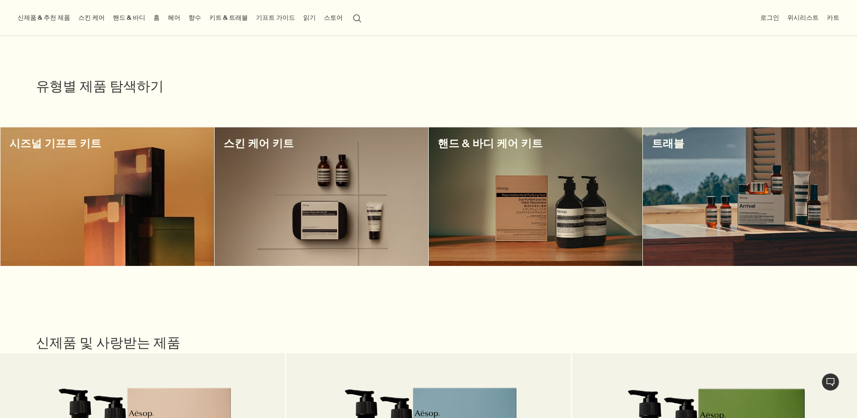
scroll to position [180, 0]
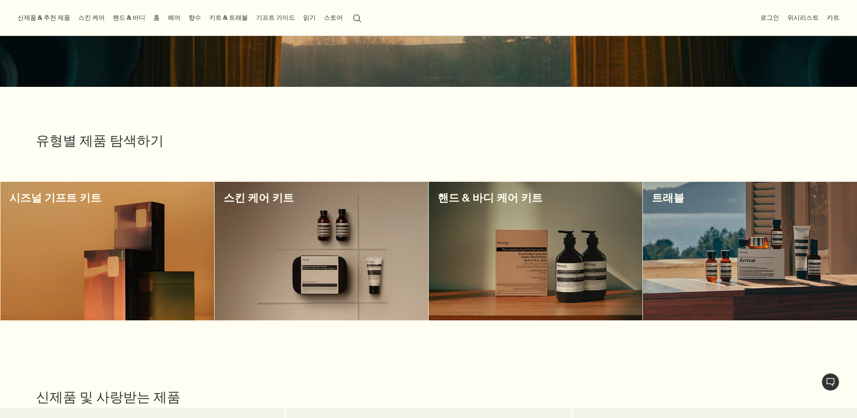
click at [332, 241] on div at bounding box center [322, 251] width 214 height 139
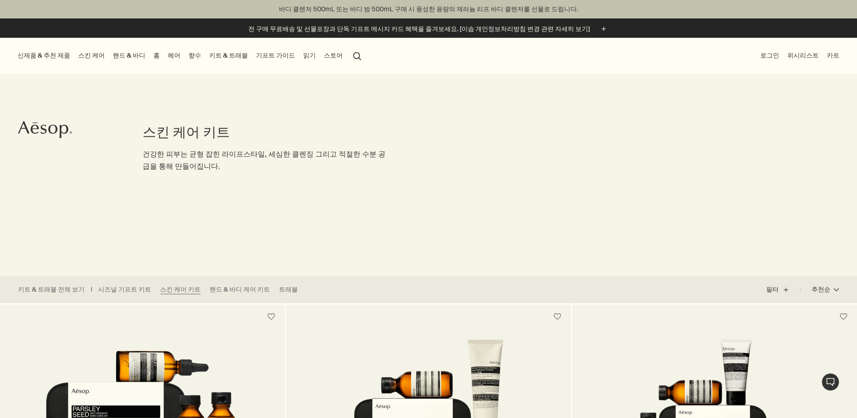
click at [250, 58] on link "키트 & 트래블" at bounding box center [228, 55] width 42 height 12
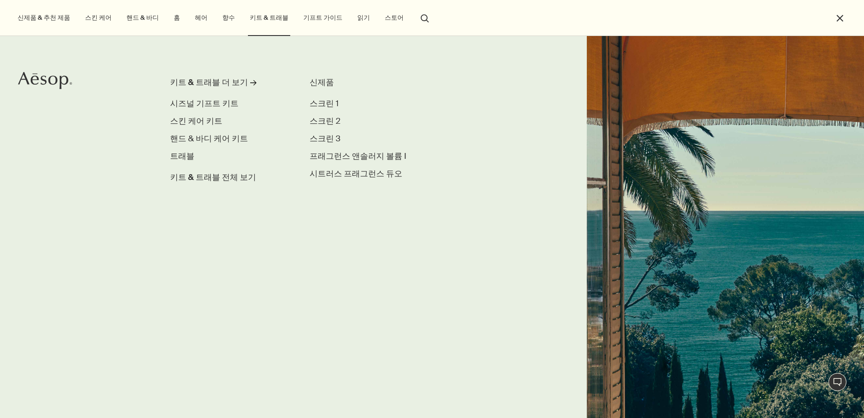
click at [314, 17] on link "기프트 가이드" at bounding box center [322, 18] width 43 height 12
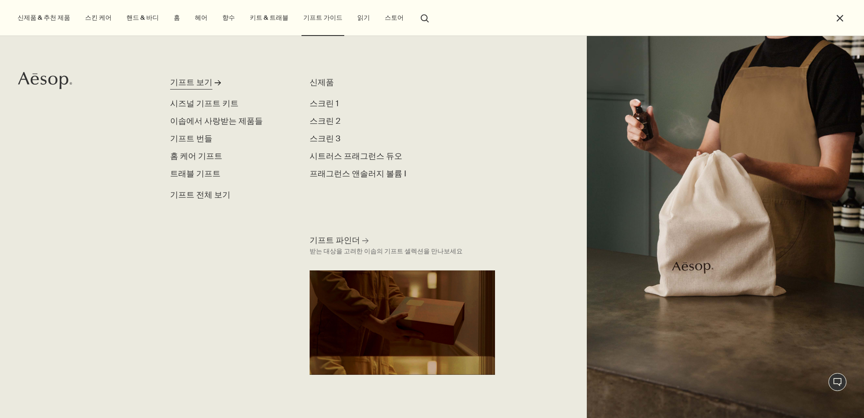
click at [185, 85] on div "기프트 보기" at bounding box center [191, 82] width 42 height 12
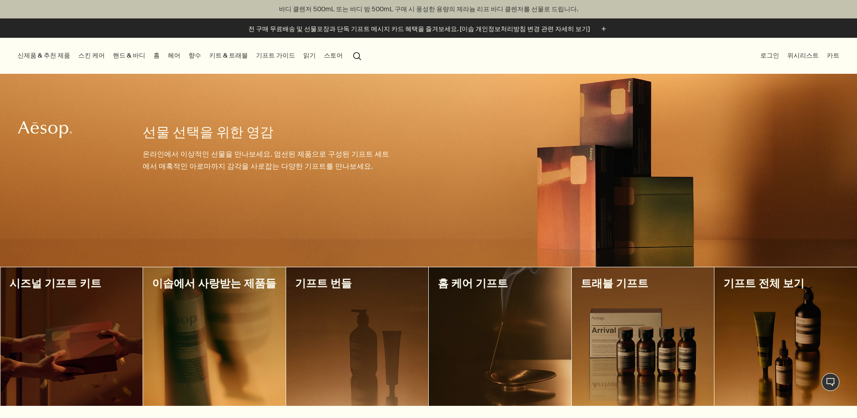
click at [670, 369] on div at bounding box center [643, 336] width 143 height 139
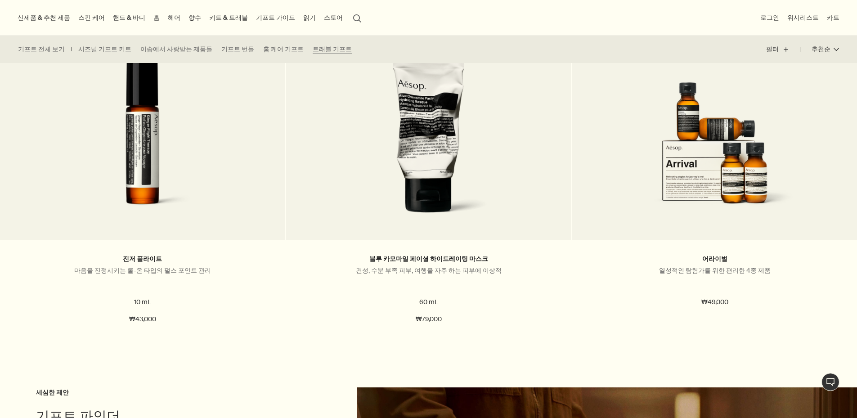
scroll to position [840, 0]
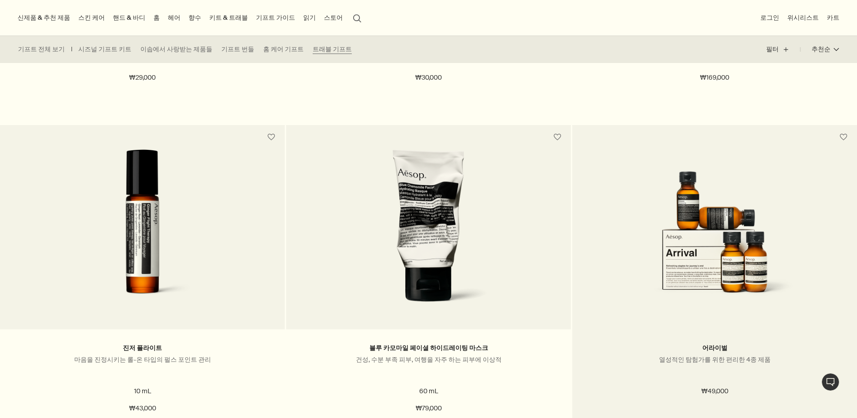
click at [719, 291] on img at bounding box center [714, 232] width 190 height 166
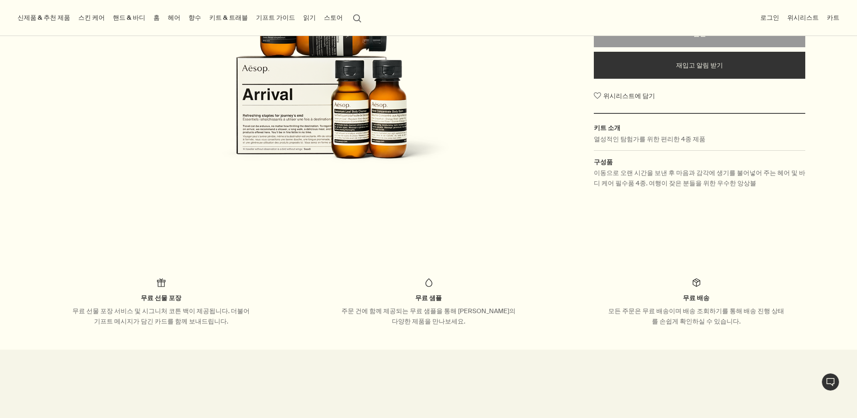
scroll to position [120, 0]
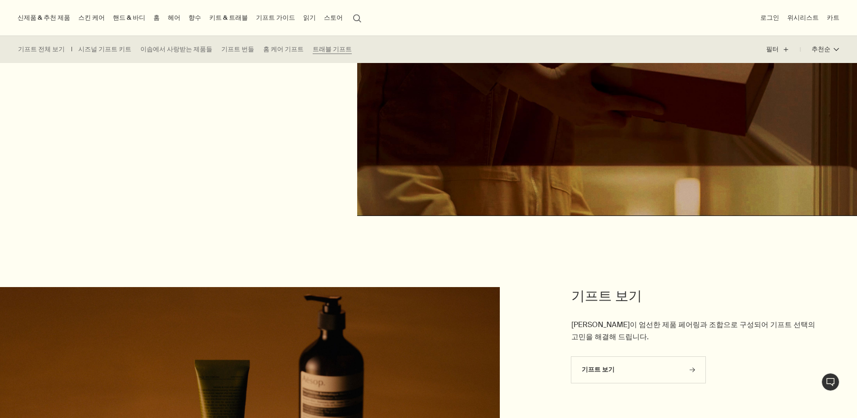
scroll to position [1320, 0]
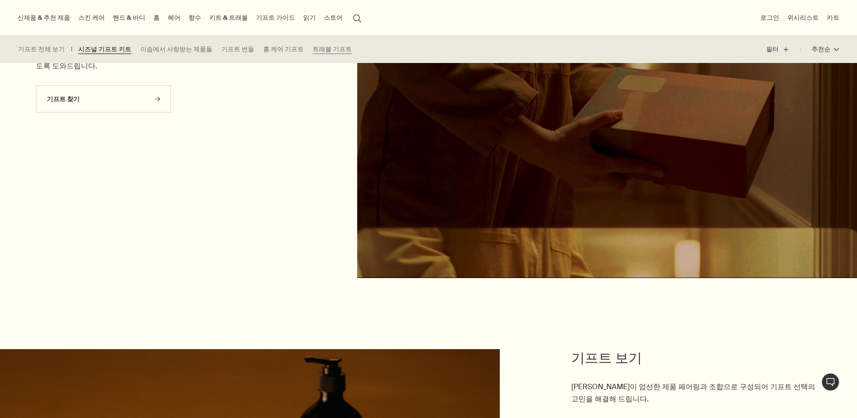
click at [102, 46] on link "시즈널 기프트 키트" at bounding box center [104, 49] width 53 height 9
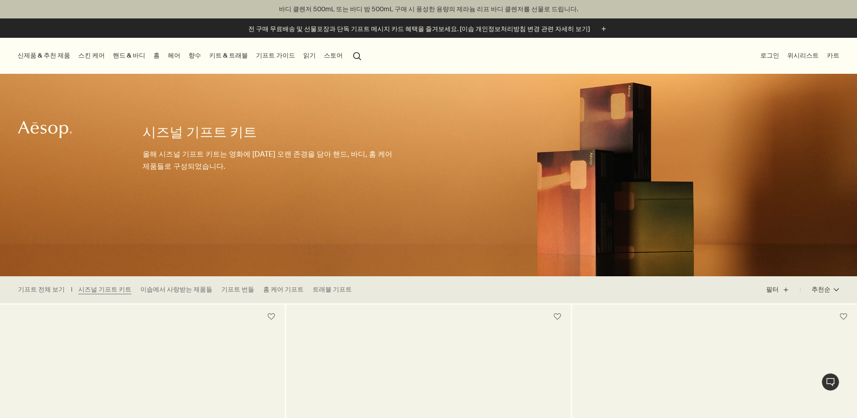
click at [265, 23] on div "전 구매 무료배송 및 선물포장과 단독 기프트 메시지 카드 혜택을 즐겨보세요. [이솝 개인정보처리방침 변경 관련 자세히 보기] plus" at bounding box center [428, 27] width 857 height 19
click at [250, 54] on link "키트 & 트래블" at bounding box center [228, 55] width 42 height 12
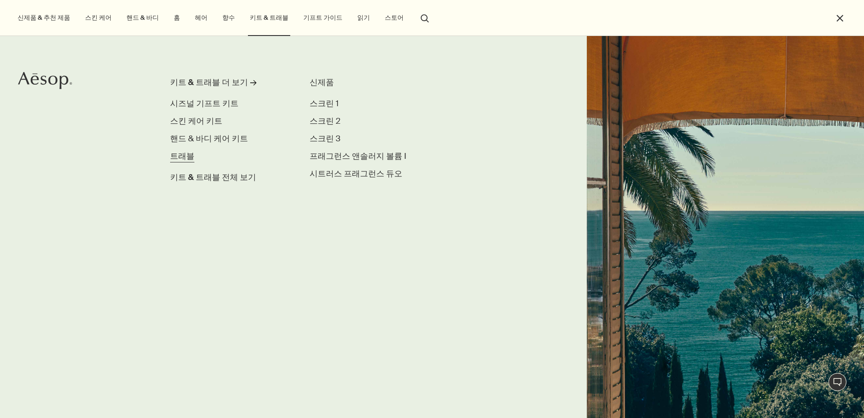
click at [182, 161] on span "트래블" at bounding box center [182, 156] width 24 height 11
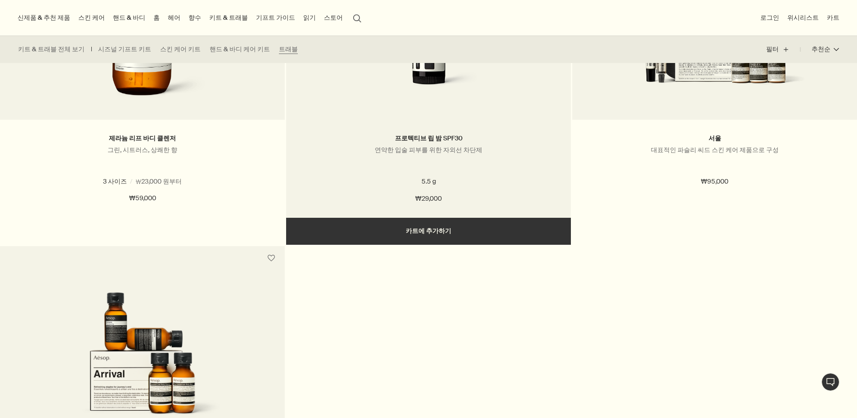
scroll to position [1020, 0]
